Goal: Check status

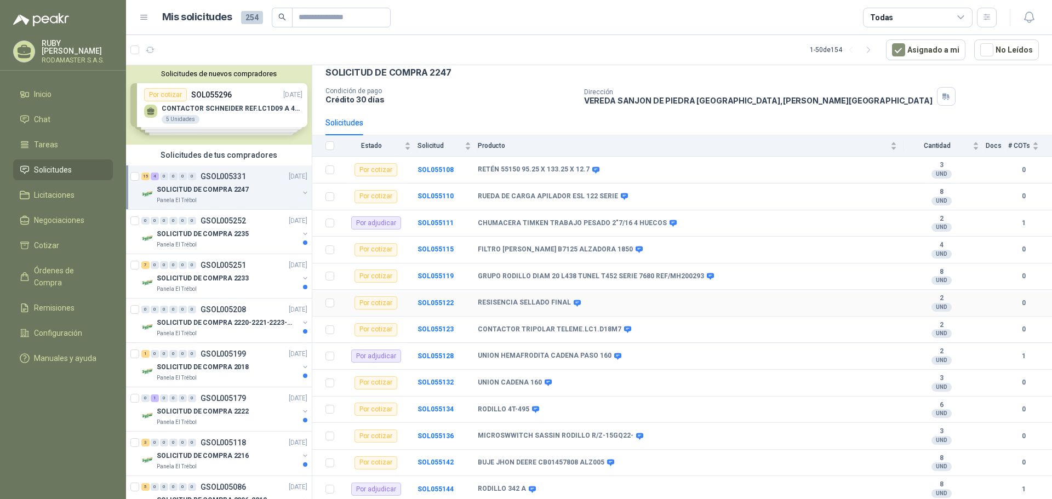
scroll to position [110, 0]
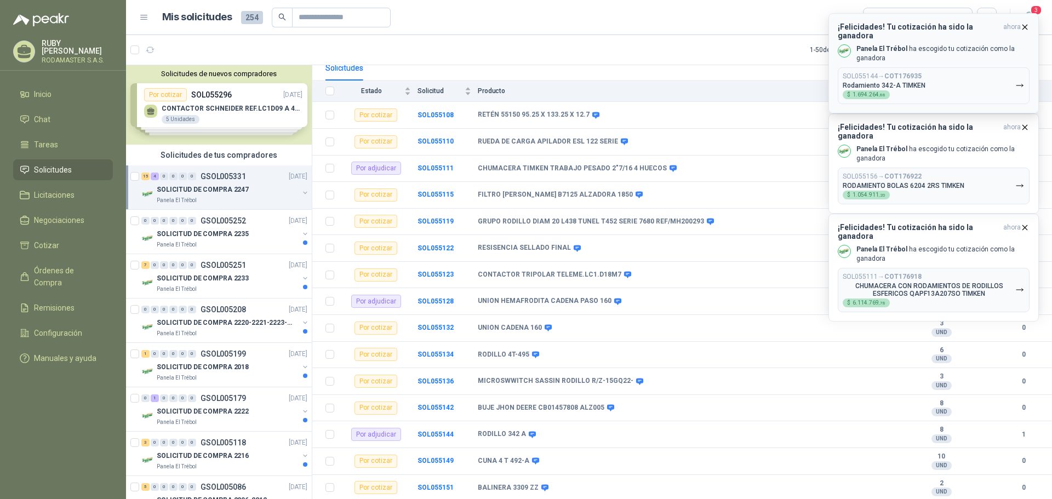
click at [943, 67] on button "SOL055144 → COT176935 Rodamiento 342-A TIMKEN $ 1.694.264 ,88" at bounding box center [934, 85] width 192 height 37
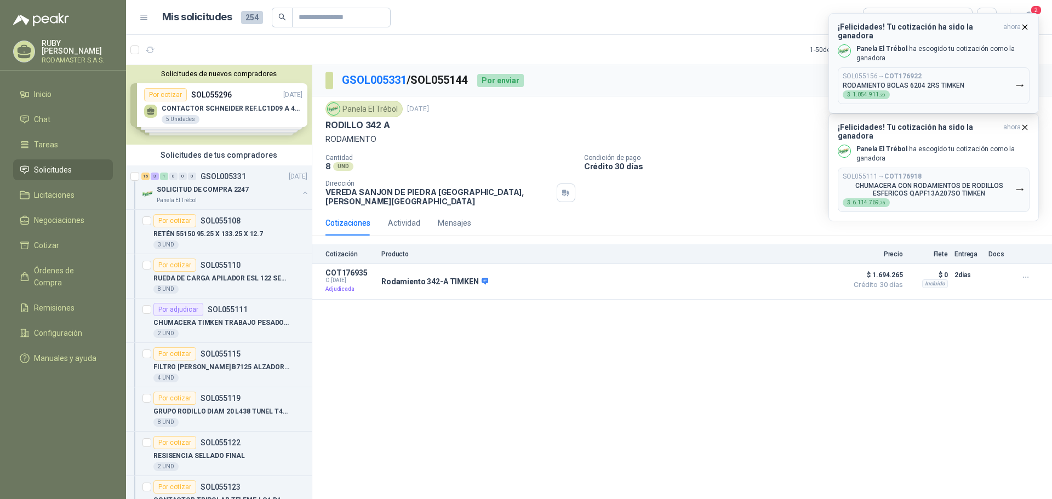
click at [936, 82] on p "RODAMIENTO BOLAS 6204 2RS TIMKEN" at bounding box center [904, 86] width 122 height 8
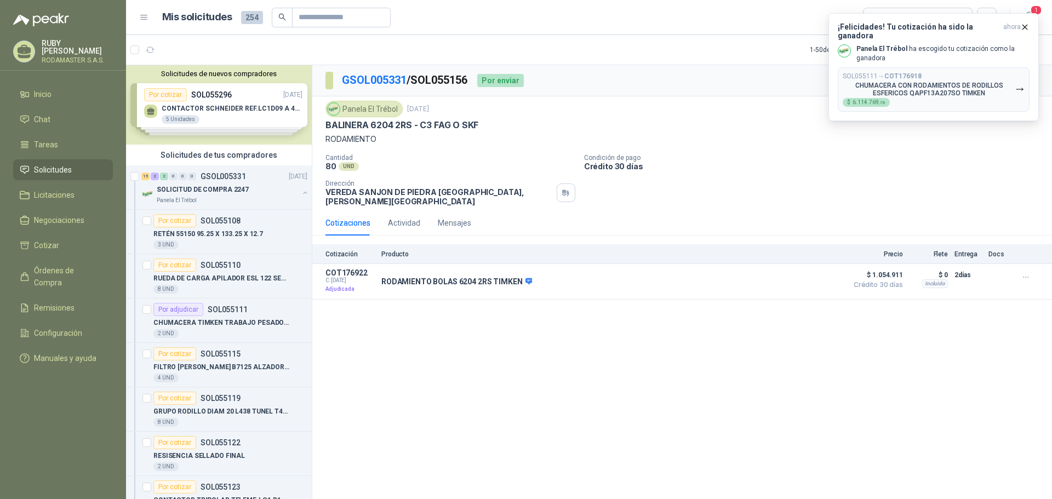
click at [936, 82] on p "CHUMACERA CON RODAMIENTOS DE RODILLOS ESFERICOS QAPF13A207SO TIMKEN" at bounding box center [929, 89] width 173 height 15
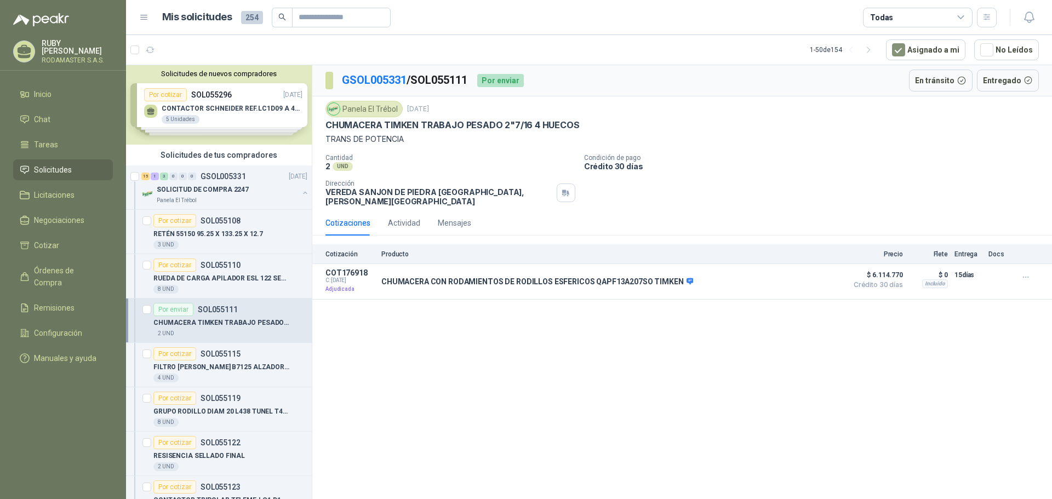
click at [506, 77] on div "Por enviar" at bounding box center [500, 80] width 47 height 13
click at [768, 374] on div "GSOL005331 / SOL055111 Por enviar En tránsito Entregado Panela El Trébol 8 sept…" at bounding box center [682, 284] width 740 height 438
